Goal: Task Accomplishment & Management: Manage account settings

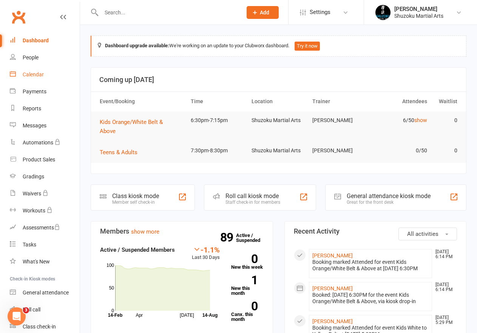
click at [25, 75] on div "Calendar" at bounding box center [33, 74] width 21 height 6
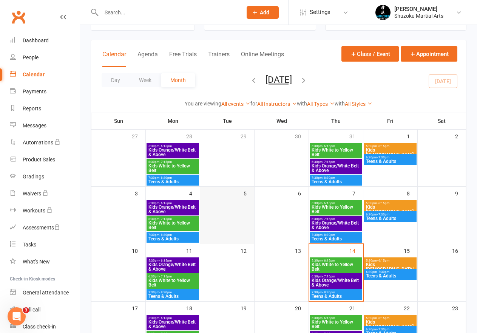
scroll to position [113, 0]
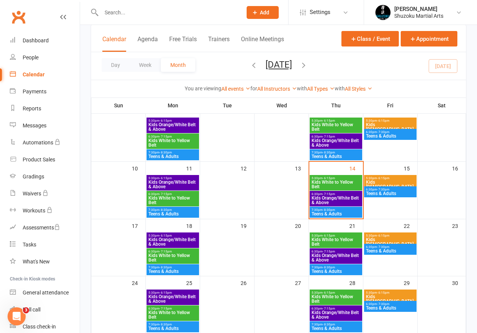
click at [329, 192] on span "- 7:15pm" at bounding box center [329, 193] width 12 height 3
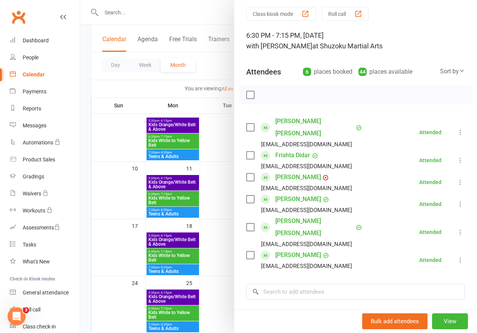
scroll to position [32, 0]
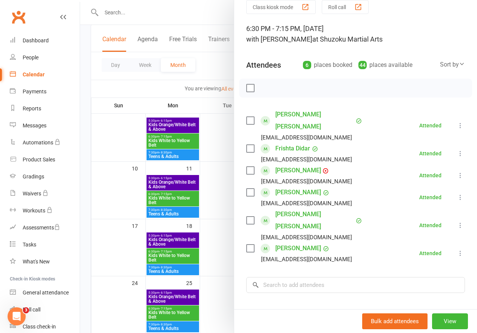
click at [457, 221] on icon at bounding box center [461, 225] width 8 height 8
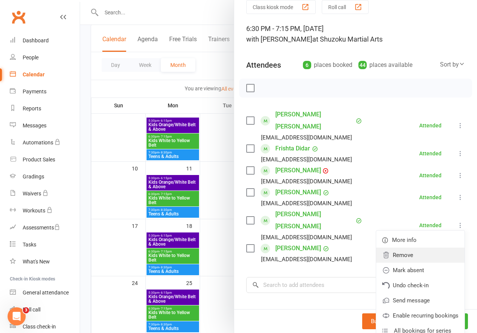
click at [397, 247] on link "Remove" at bounding box center [420, 254] width 88 height 15
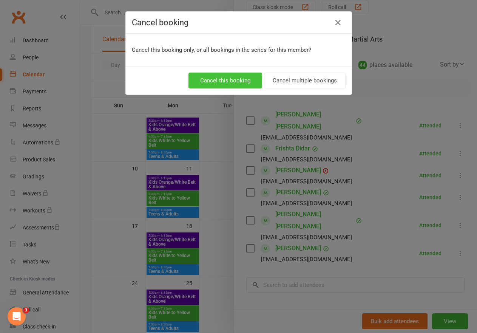
click at [204, 77] on button "Cancel this booking" at bounding box center [226, 81] width 74 height 16
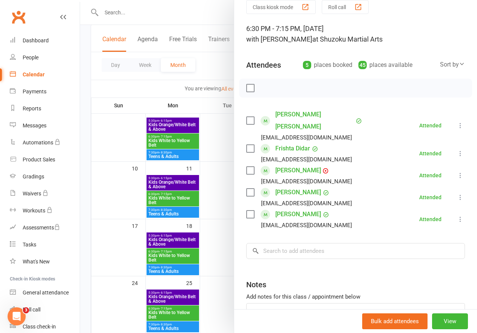
click at [457, 193] on icon at bounding box center [461, 197] width 8 height 8
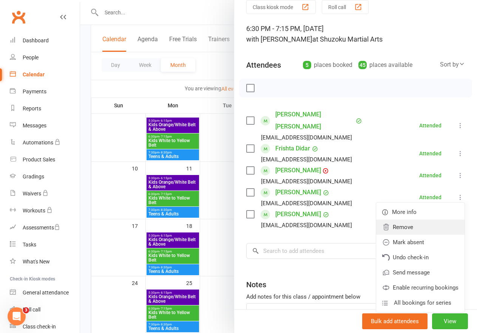
click at [388, 220] on link "Remove" at bounding box center [420, 227] width 88 height 15
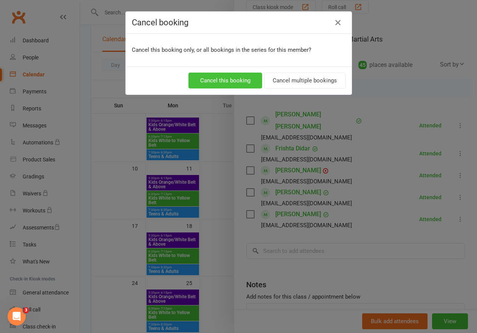
click at [192, 79] on button "Cancel this booking" at bounding box center [226, 81] width 74 height 16
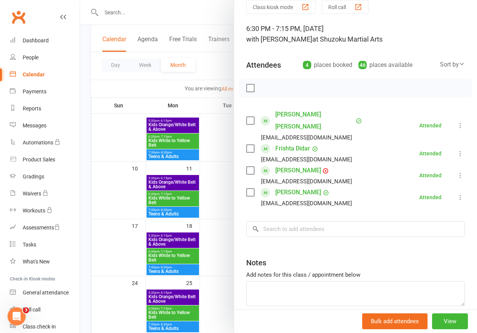
click at [212, 199] on div at bounding box center [278, 166] width 397 height 333
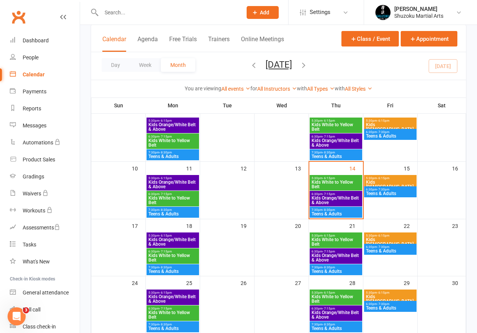
click at [340, 184] on span "Kids White to Yellow Belt" at bounding box center [335, 184] width 49 height 9
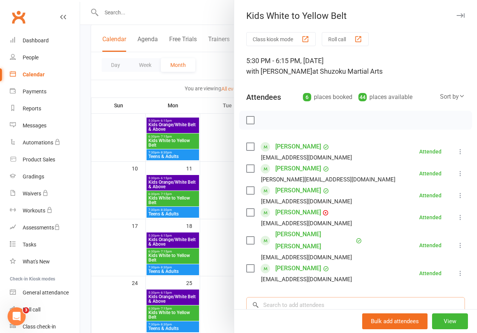
click at [291, 297] on input "search" at bounding box center [355, 305] width 219 height 16
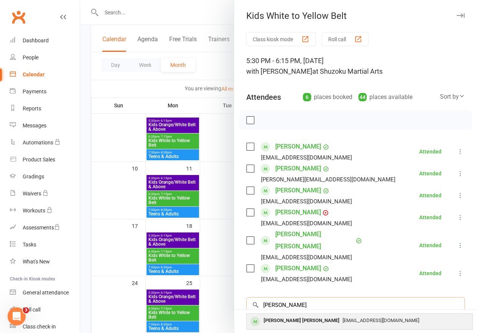
type input "[PERSON_NAME]"
click at [291, 315] on div "[PERSON_NAME] [PERSON_NAME]" at bounding box center [302, 320] width 82 height 11
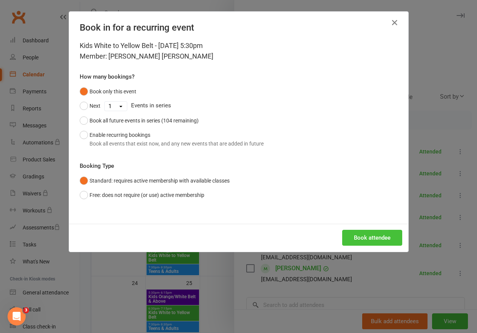
click at [363, 240] on button "Book attendee" at bounding box center [372, 238] width 60 height 16
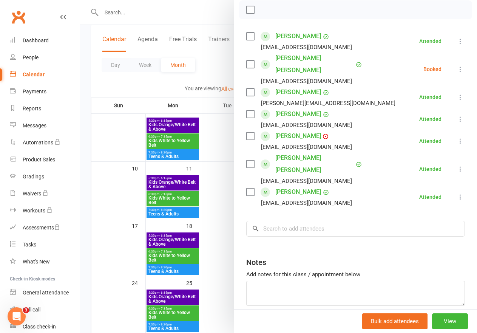
scroll to position [113, 0]
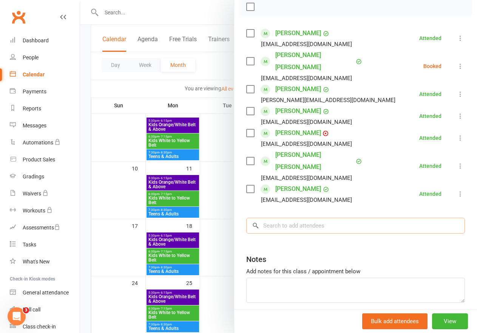
click at [277, 218] on input "search" at bounding box center [355, 226] width 219 height 16
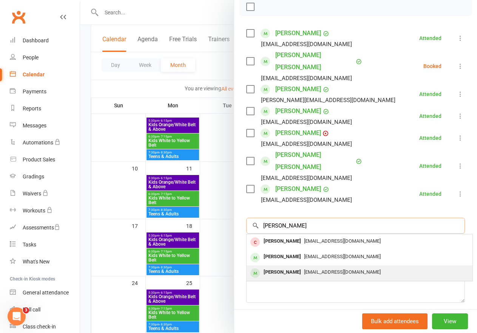
type input "[PERSON_NAME]"
click at [274, 267] on div "[PERSON_NAME]" at bounding box center [282, 272] width 43 height 11
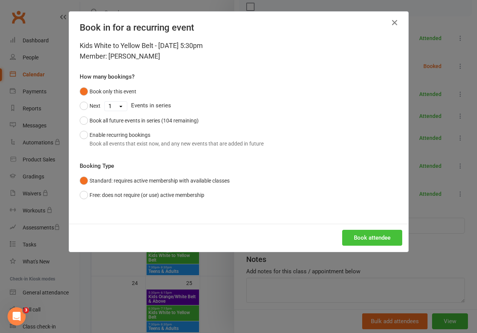
click at [379, 236] on button "Book attendee" at bounding box center [372, 238] width 60 height 16
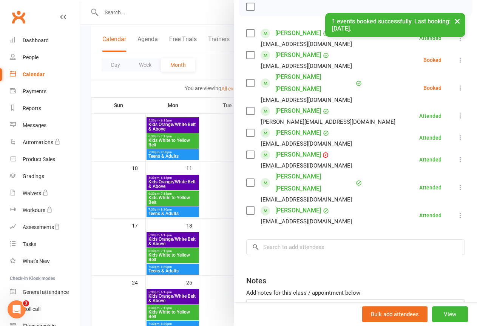
click at [212, 146] on div at bounding box center [278, 163] width 397 height 326
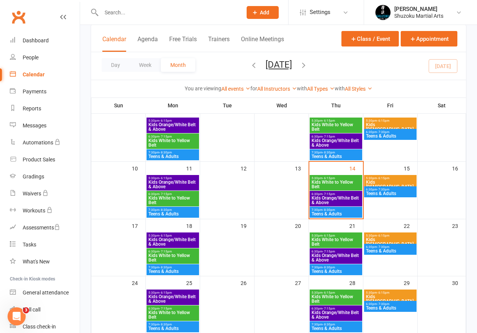
click at [339, 198] on span "Kids Orange/White Belt & Above" at bounding box center [335, 200] width 49 height 9
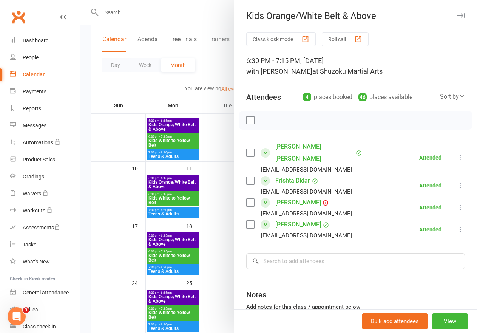
click at [457, 204] on icon at bounding box center [461, 208] width 8 height 8
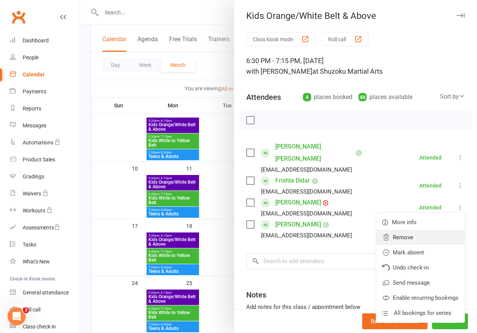
click at [394, 230] on link "Remove" at bounding box center [420, 237] width 88 height 15
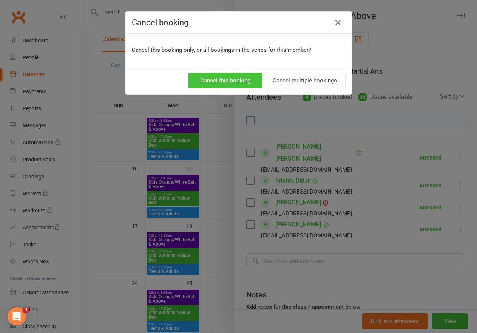
click at [217, 80] on button "Cancel this booking" at bounding box center [226, 81] width 74 height 16
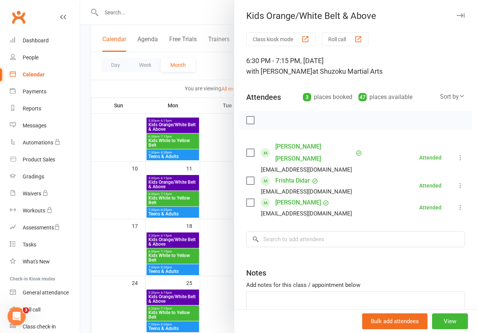
click at [211, 174] on div at bounding box center [278, 166] width 397 height 333
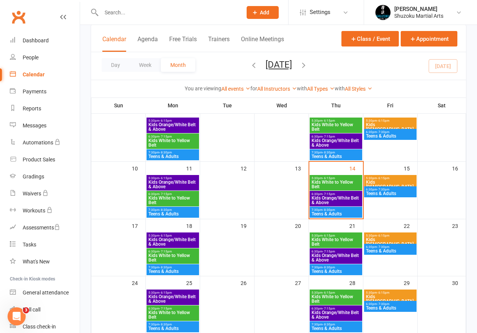
click at [347, 184] on span "Kids White to Yellow Belt" at bounding box center [335, 184] width 49 height 9
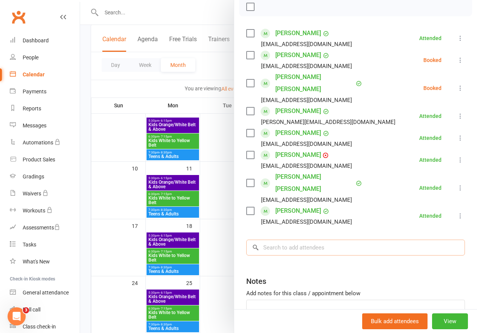
click at [292, 240] on input "search" at bounding box center [355, 248] width 219 height 16
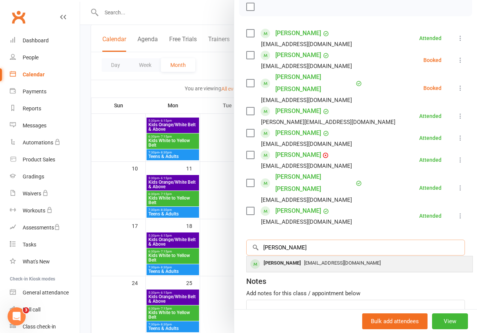
type input "[PERSON_NAME]"
click at [304, 260] on span "[EMAIL_ADDRESS][DOMAIN_NAME]" at bounding box center [342, 263] width 77 height 6
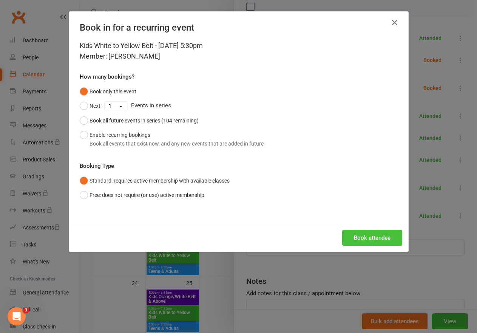
click at [363, 234] on button "Book attendee" at bounding box center [372, 238] width 60 height 16
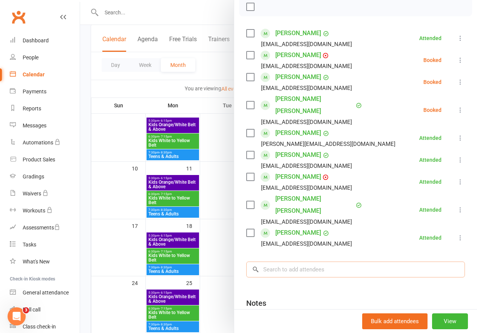
click at [266, 261] on input "search" at bounding box center [355, 269] width 219 height 16
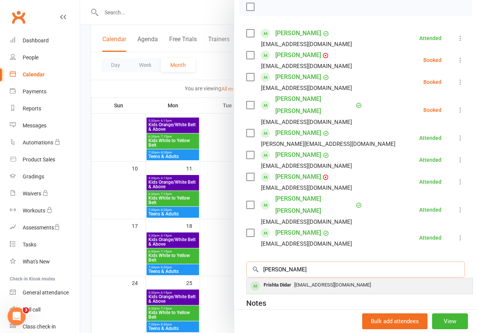
type input "[PERSON_NAME]"
click at [275, 280] on div "Frishta Didar" at bounding box center [278, 285] width 34 height 11
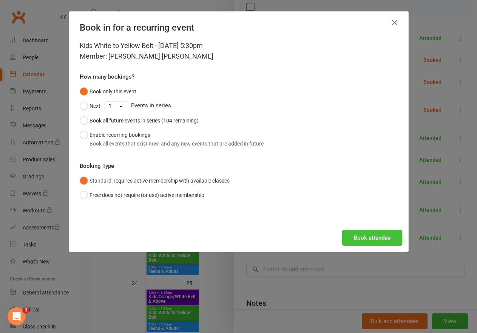
click at [380, 235] on button "Book attendee" at bounding box center [372, 238] width 60 height 16
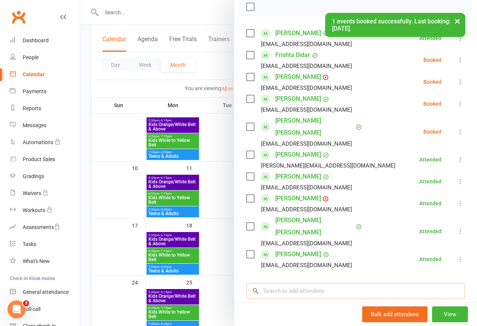
click at [295, 283] on input "search" at bounding box center [355, 291] width 219 height 16
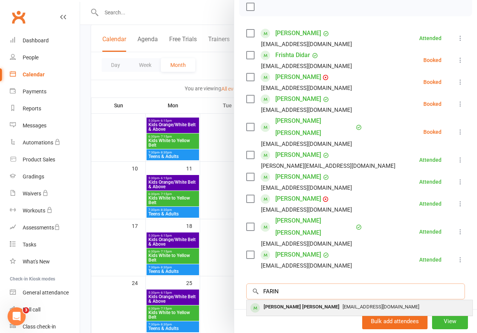
type input "FARIN"
click at [343, 304] on span "[EMAIL_ADDRESS][DOMAIN_NAME]" at bounding box center [381, 307] width 77 height 6
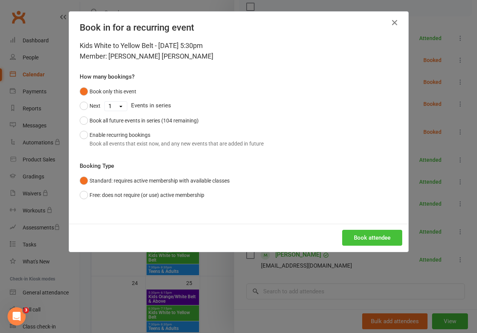
click at [351, 232] on button "Book attendee" at bounding box center [372, 238] width 60 height 16
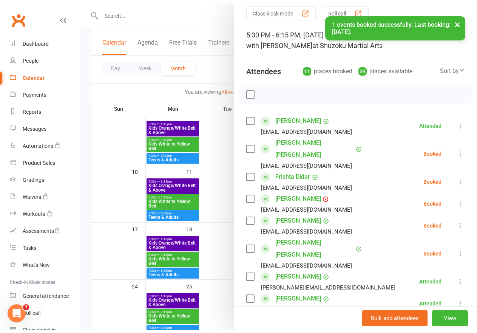
scroll to position [0, 0]
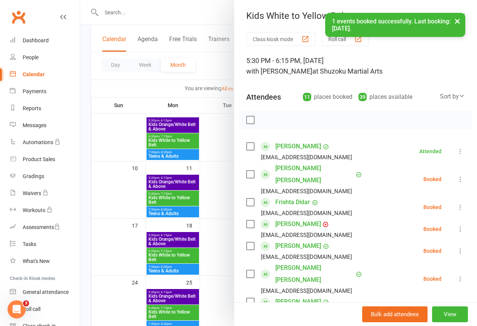
click at [457, 176] on icon at bounding box center [461, 180] width 8 height 8
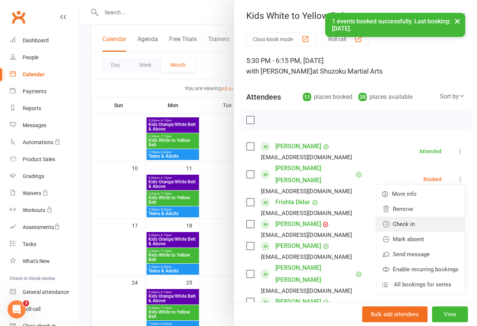
click at [397, 218] on link "Check in" at bounding box center [420, 224] width 88 height 15
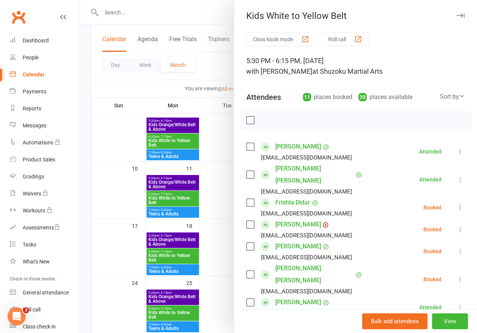
click at [457, 204] on icon at bounding box center [461, 208] width 8 height 8
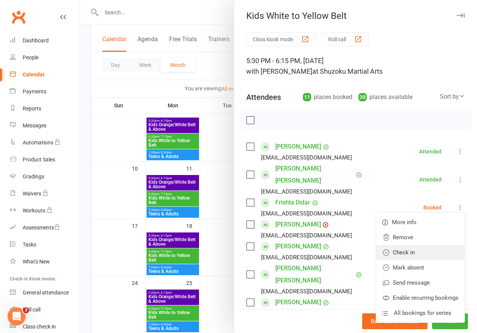
click at [394, 245] on link "Check in" at bounding box center [420, 252] width 88 height 15
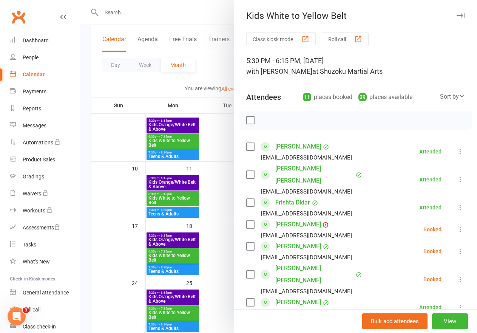
click at [457, 226] on icon at bounding box center [461, 230] width 8 height 8
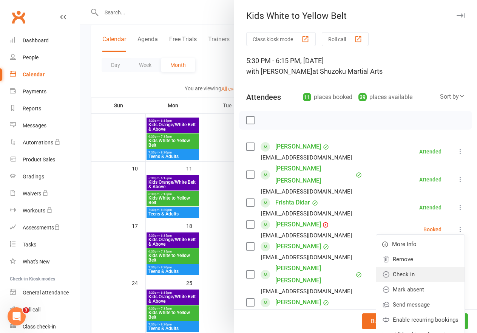
click at [402, 267] on link "Check in" at bounding box center [420, 274] width 88 height 15
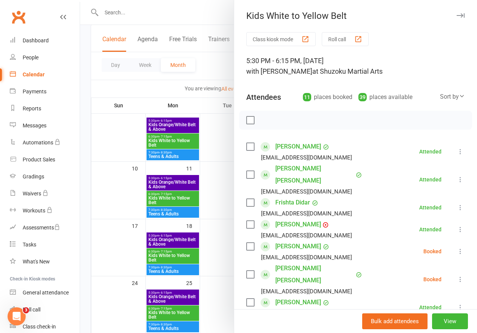
click at [457, 247] on icon at bounding box center [461, 251] width 8 height 8
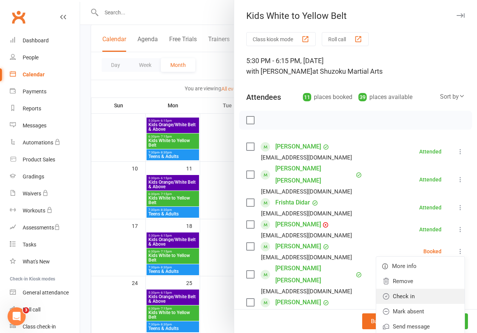
click at [396, 289] on link "Check in" at bounding box center [420, 296] width 88 height 15
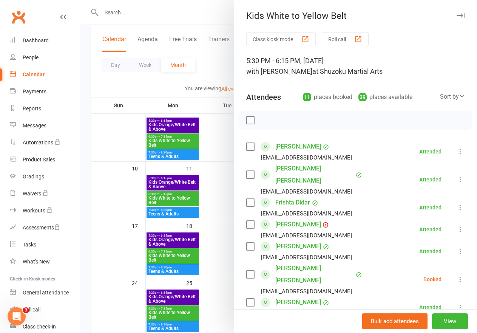
click at [457, 275] on icon at bounding box center [461, 279] width 8 height 8
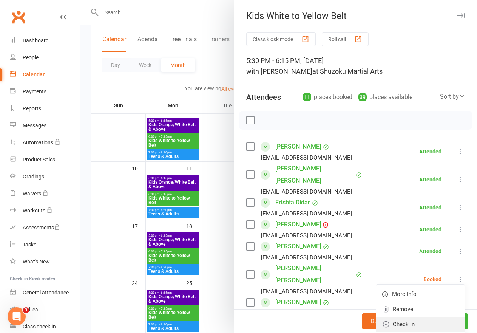
click at [388, 317] on link "Check in" at bounding box center [420, 324] width 88 height 15
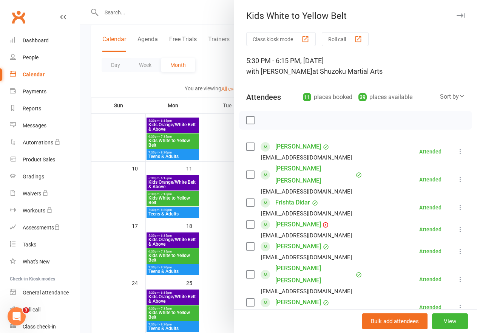
click at [212, 170] on div at bounding box center [278, 166] width 397 height 333
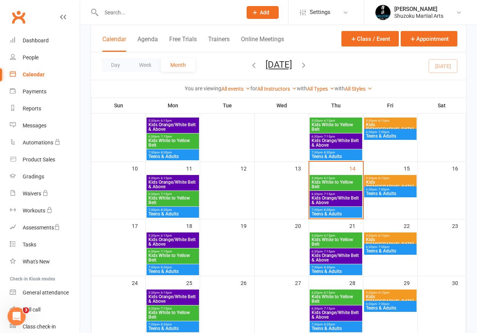
click at [337, 198] on span "Kids Orange/White Belt & Above" at bounding box center [335, 200] width 49 height 9
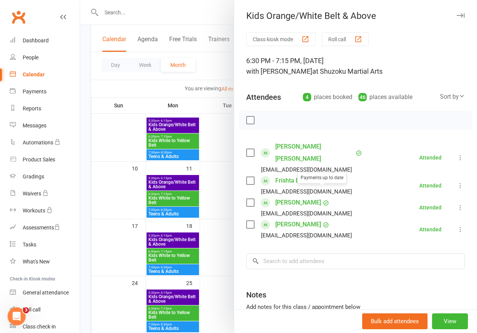
click at [215, 152] on div at bounding box center [278, 166] width 397 height 333
